Goal: Information Seeking & Learning: Learn about a topic

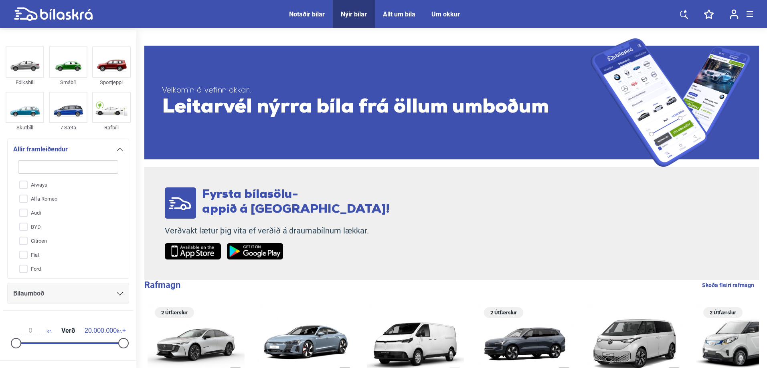
type input "v"
checkbox input "false"
type input "vo"
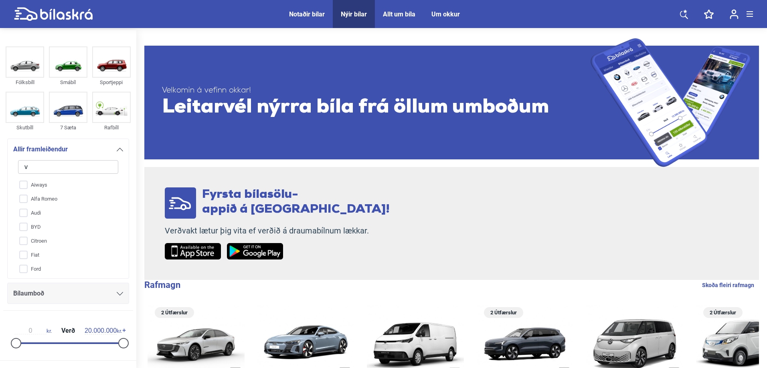
checkbox input "false"
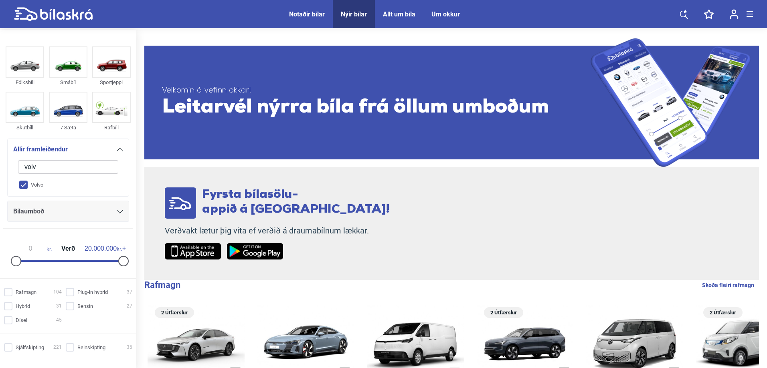
type input "volvo"
checkbox input "true"
type input "volvo"
checkbox input "false"
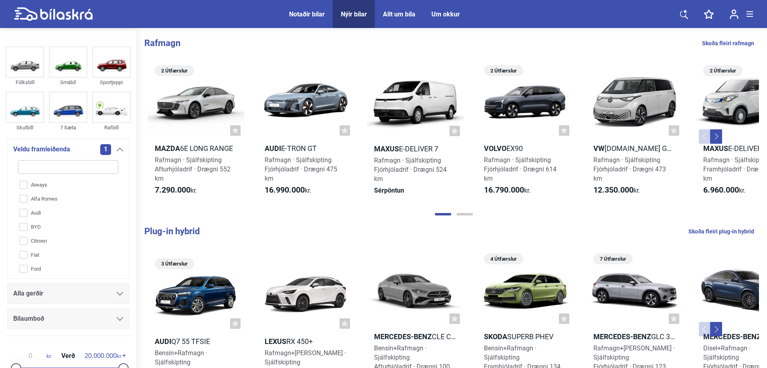
scroll to position [0, 0]
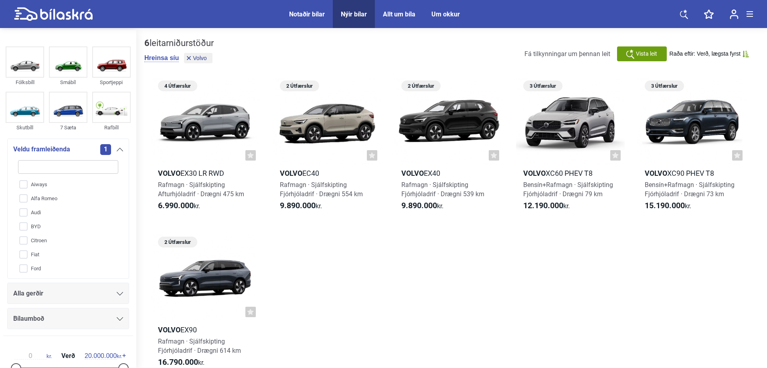
click at [62, 155] on div "Aiways Alfa Romeo Audi BYD Citroen Fiat Ford Honda Jeep KGM Kia Lexus Maxus Maz…" at bounding box center [68, 214] width 110 height 119
click at [58, 171] on input "search" at bounding box center [68, 167] width 100 height 14
type input "v"
checkbox input "false"
checkbox input "true"
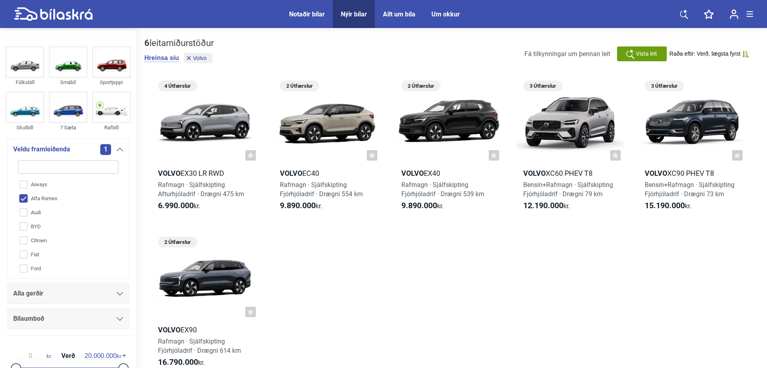
checkbox input "false"
type input "vo"
checkbox input "true"
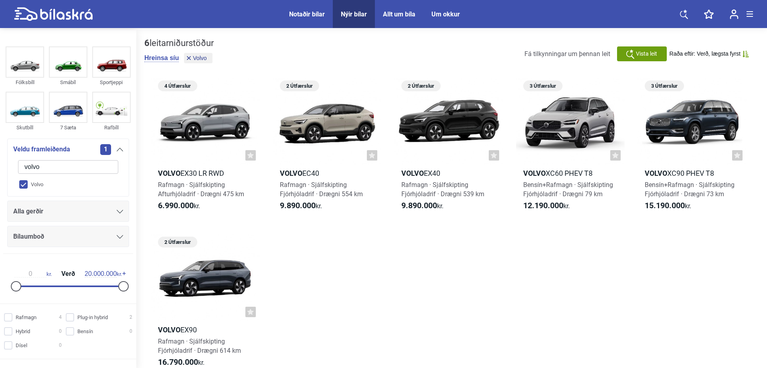
type input "volvo"
click at [49, 148] on span "Veldu framleiðenda" at bounding box center [41, 149] width 57 height 11
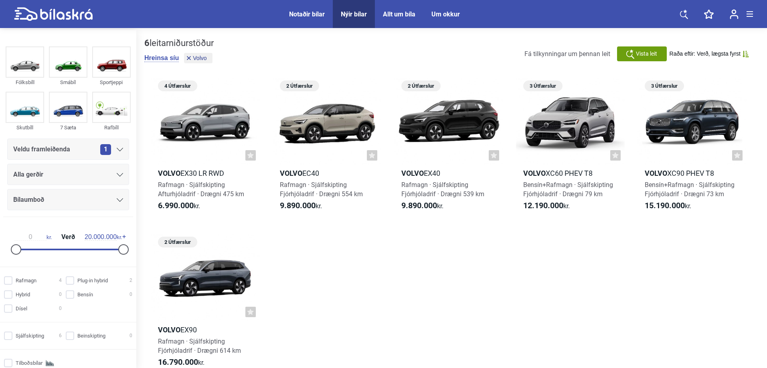
click at [43, 175] on span "Alla gerðir" at bounding box center [28, 174] width 30 height 11
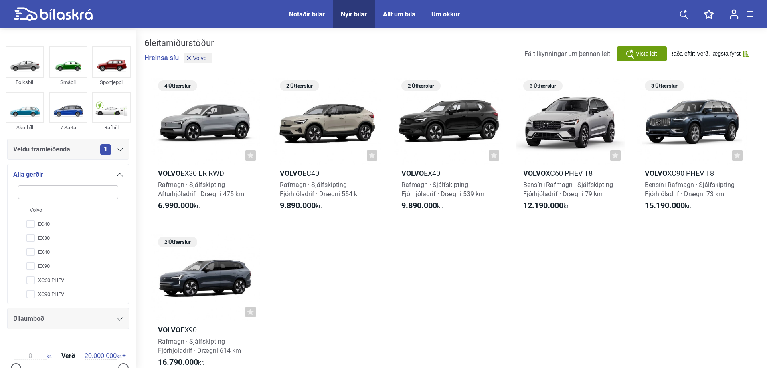
type input "x"
checkbox input "false"
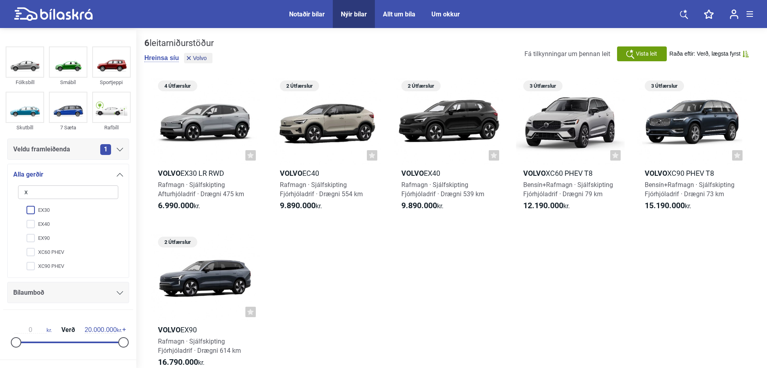
type input "xc"
checkbox input "false"
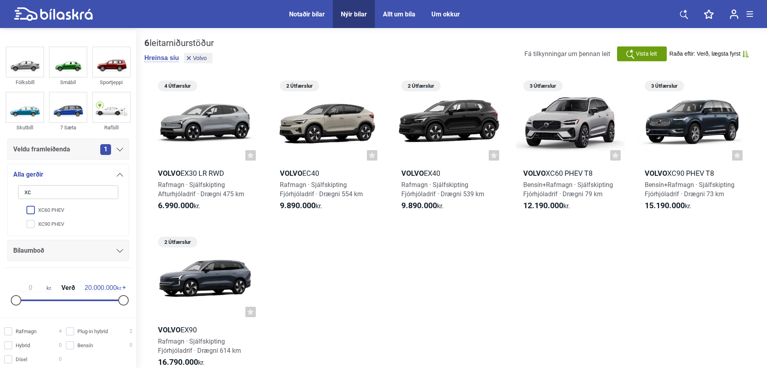
type input "xc"
click at [46, 212] on input "XC60 PHEV" at bounding box center [62, 211] width 101 height 14
checkbox input "true"
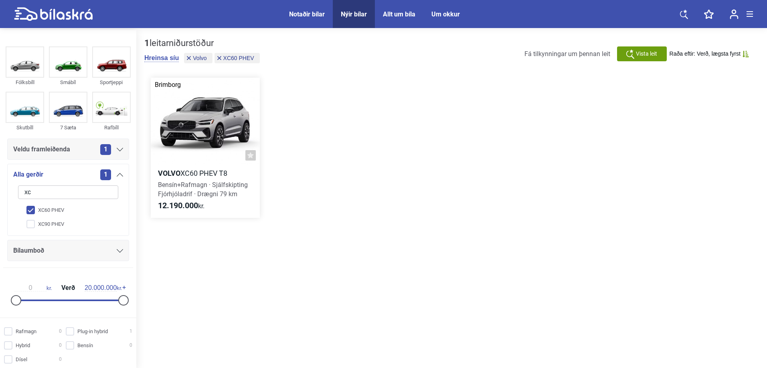
click at [210, 105] on div at bounding box center [205, 121] width 109 height 87
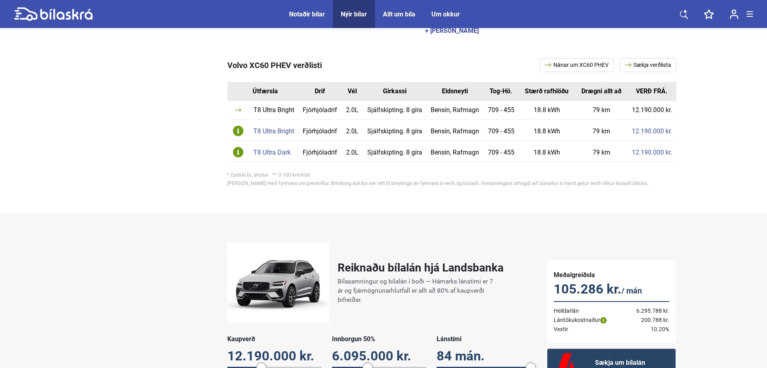
scroll to position [481, 0]
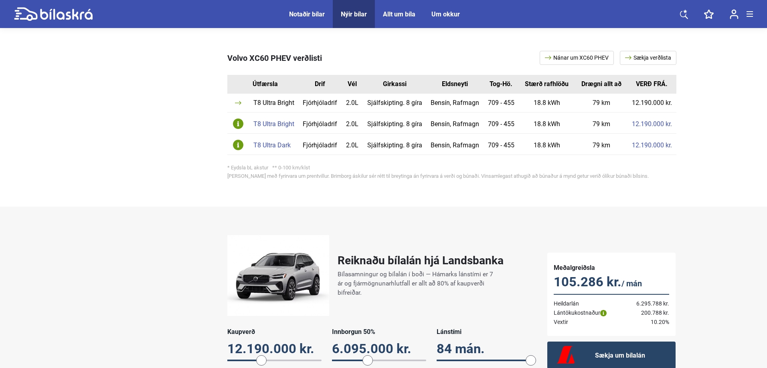
click at [103, 212] on div "Reiknaðu bílalán hjá Landsbanka Bílasamningur og bílalán í boði — Hámarks lánst…" at bounding box center [383, 311] width 767 height 208
drag, startPoint x: 576, startPoint y: 79, endPoint x: 609, endPoint y: 92, distance: 35.2
click at [609, 91] on th "Drægni allt að" at bounding box center [601, 84] width 53 height 19
click at [609, 101] on td "79 km" at bounding box center [601, 103] width 53 height 19
click at [607, 106] on td "79 km" at bounding box center [601, 103] width 53 height 19
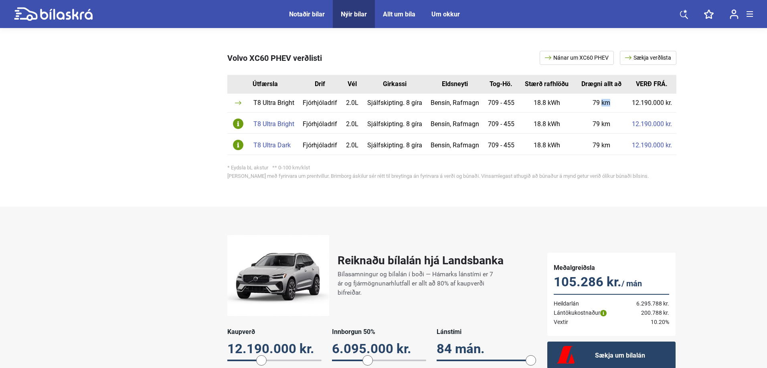
click at [607, 106] on td "79 km" at bounding box center [601, 103] width 53 height 19
click at [605, 105] on td "79 km" at bounding box center [601, 103] width 53 height 19
click at [532, 103] on td "18.8 kWh" at bounding box center [547, 103] width 56 height 19
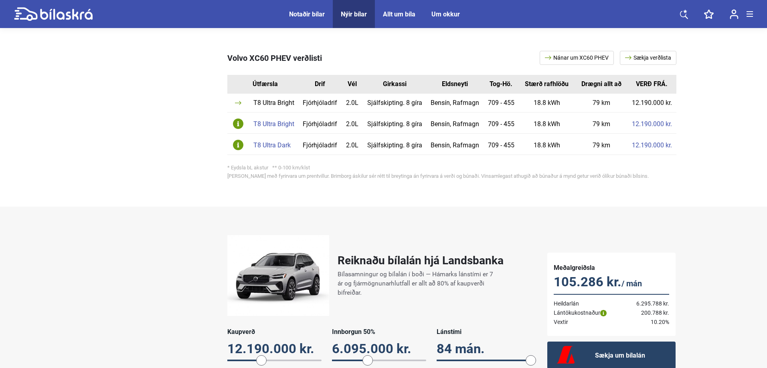
drag, startPoint x: 98, startPoint y: 143, endPoint x: 140, endPoint y: 152, distance: 42.3
click at [101, 143] on div at bounding box center [153, 111] width 124 height 152
